Goal: Transaction & Acquisition: Purchase product/service

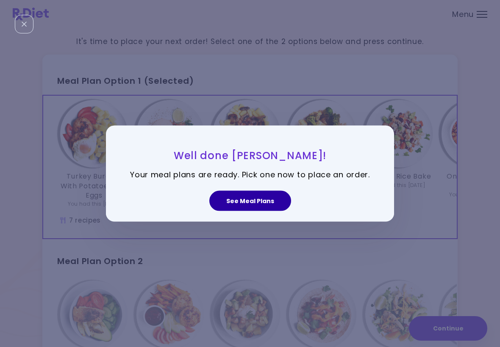
click at [249, 205] on button "See Meal Plans" at bounding box center [250, 201] width 82 height 20
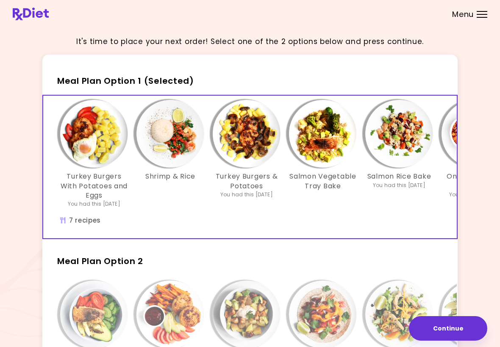
click at [174, 174] on h3 "Shrimp & Rice" at bounding box center [170, 176] width 50 height 9
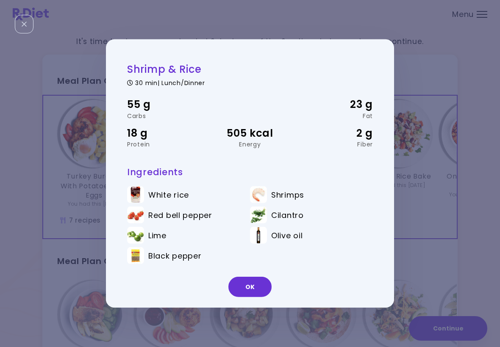
click at [263, 284] on button "OK" at bounding box center [249, 287] width 43 height 20
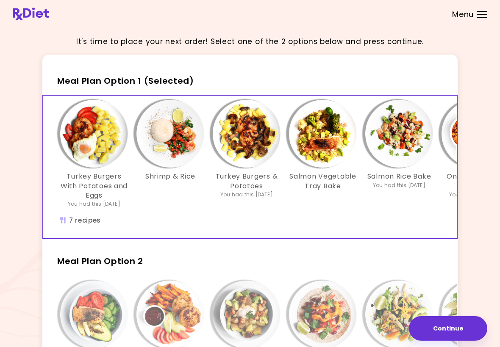
click at [332, 182] on h3 "Salmon Vegetable Tray Bake" at bounding box center [323, 181] width 68 height 19
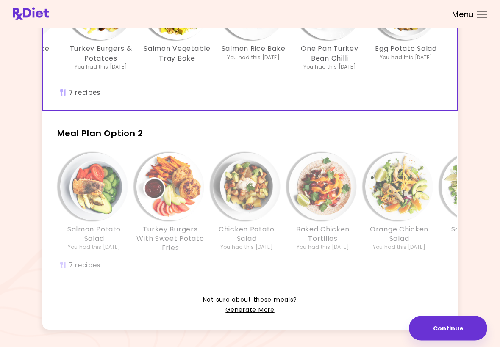
scroll to position [147, 0]
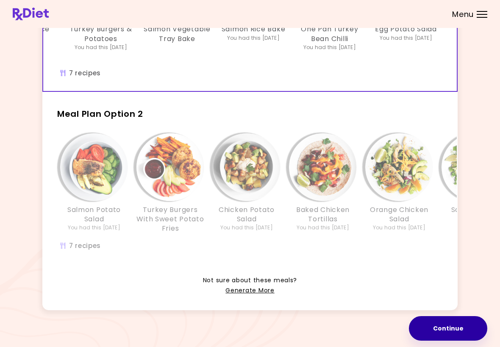
click at [455, 324] on button "Continue" at bounding box center [448, 328] width 78 height 25
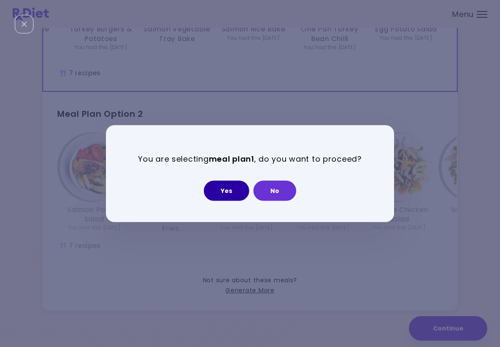
click at [226, 190] on button "Yes" at bounding box center [226, 190] width 45 height 20
select select "**********"
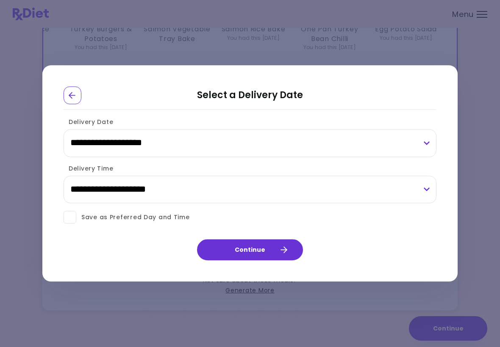
click at [254, 251] on button "Continue" at bounding box center [250, 250] width 106 height 21
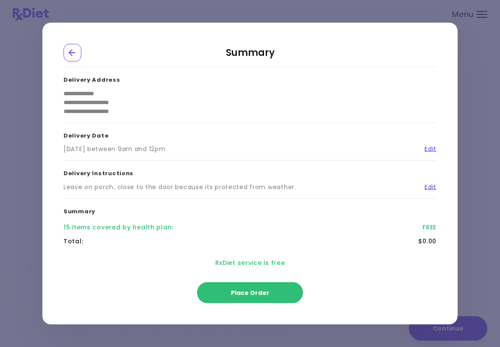
click at [69, 55] on icon "Go Back" at bounding box center [73, 53] width 8 height 8
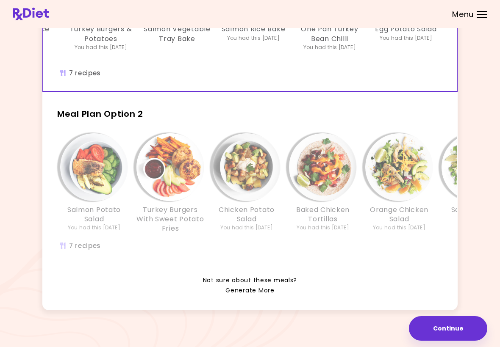
click at [447, 330] on button "Continue" at bounding box center [448, 328] width 78 height 25
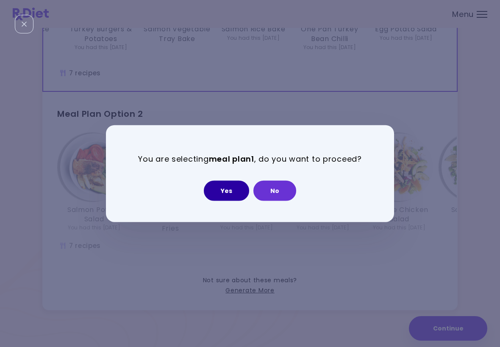
click at [221, 191] on button "Yes" at bounding box center [226, 190] width 45 height 20
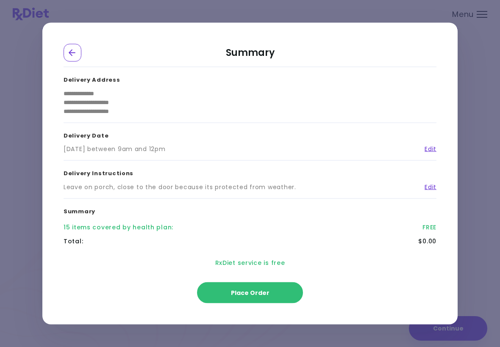
click at [432, 152] on link "Edit" at bounding box center [427, 149] width 18 height 9
select select "**********"
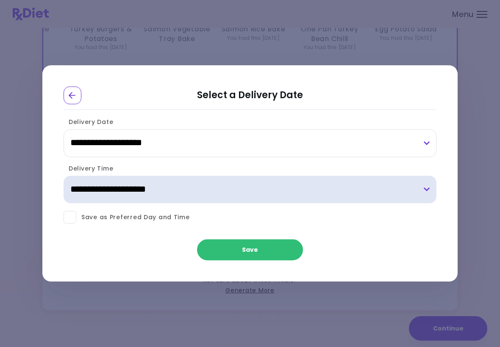
click at [430, 192] on select "**********" at bounding box center [250, 190] width 373 height 28
select select "*"
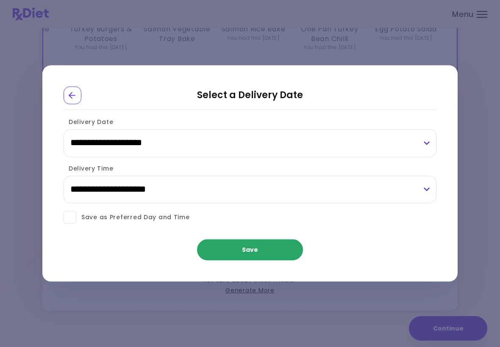
click at [268, 257] on button "Save" at bounding box center [250, 250] width 106 height 21
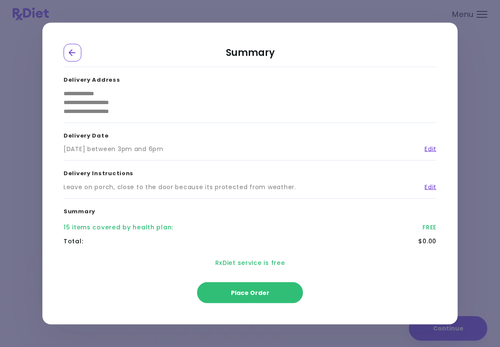
click at [267, 291] on span "Place Order" at bounding box center [250, 293] width 39 height 8
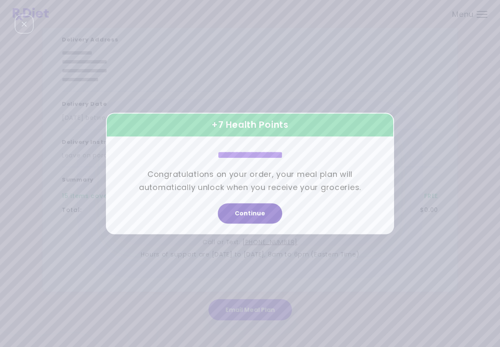
click at [266, 209] on button "Continue" at bounding box center [250, 214] width 64 height 20
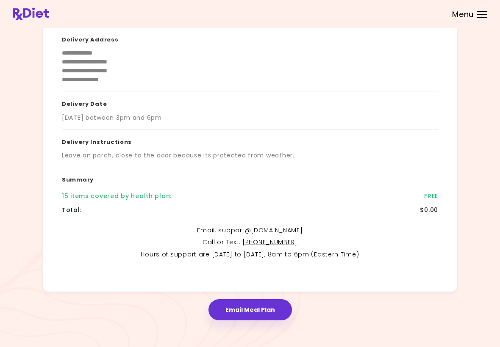
click at [254, 306] on button "Email Meal Plan" at bounding box center [249, 309] width 83 height 21
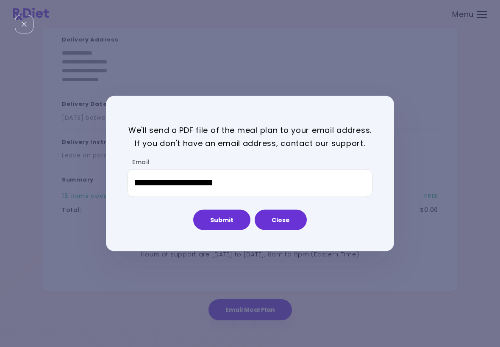
click at [232, 224] on button "Submit" at bounding box center [221, 220] width 57 height 20
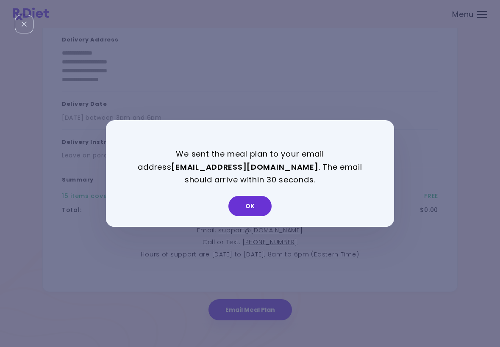
click at [260, 207] on button "OK" at bounding box center [249, 206] width 43 height 20
